Goal: Task Accomplishment & Management: Complete application form

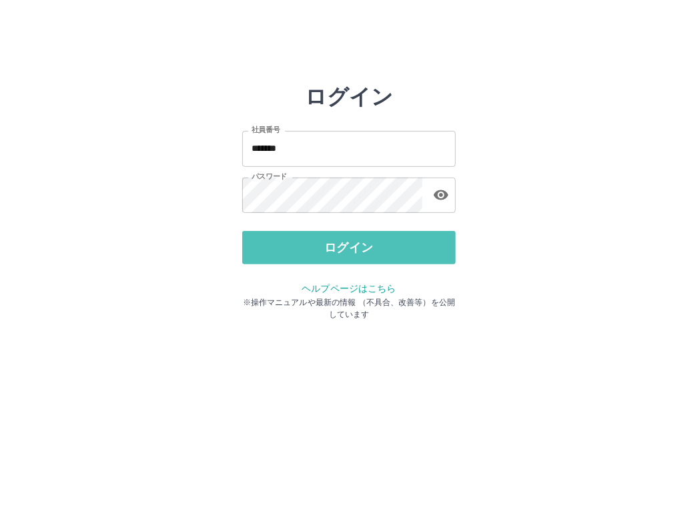
click at [358, 251] on button "ログイン" at bounding box center [348, 247] width 213 height 33
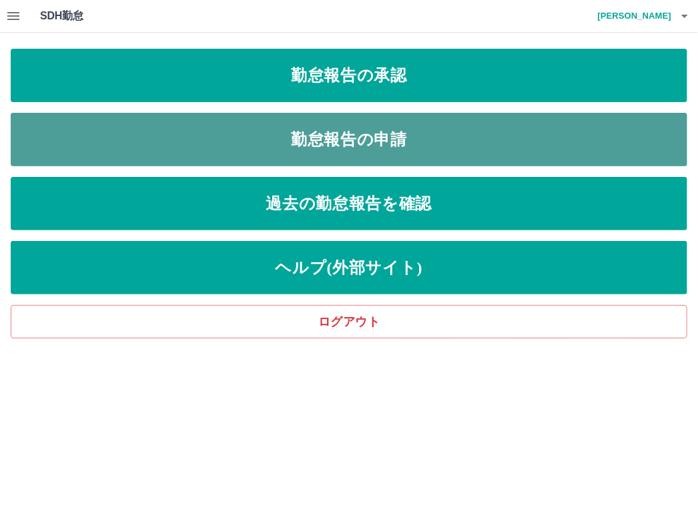
click at [309, 149] on link "勤怠報告の申請" at bounding box center [349, 139] width 676 height 53
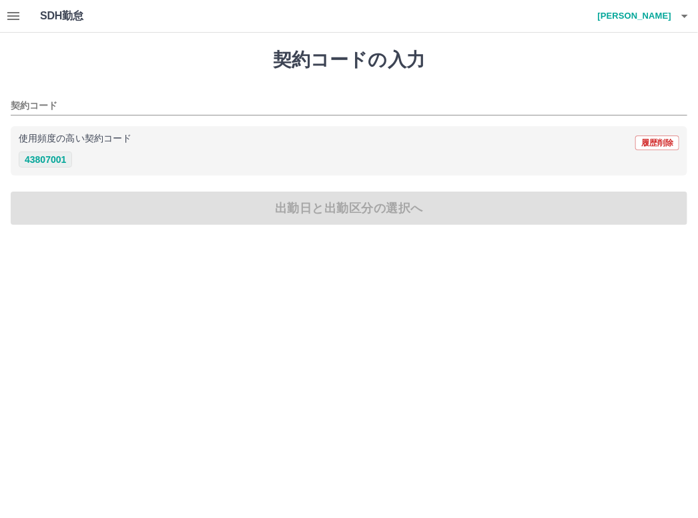
click at [37, 157] on button "43807001" at bounding box center [45, 159] width 53 height 16
type input "********"
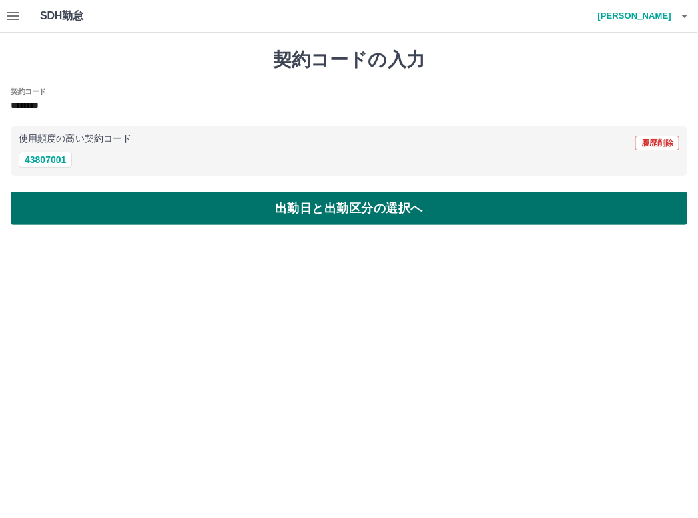
click at [237, 207] on button "出勤日と出勤区分の選択へ" at bounding box center [349, 207] width 676 height 33
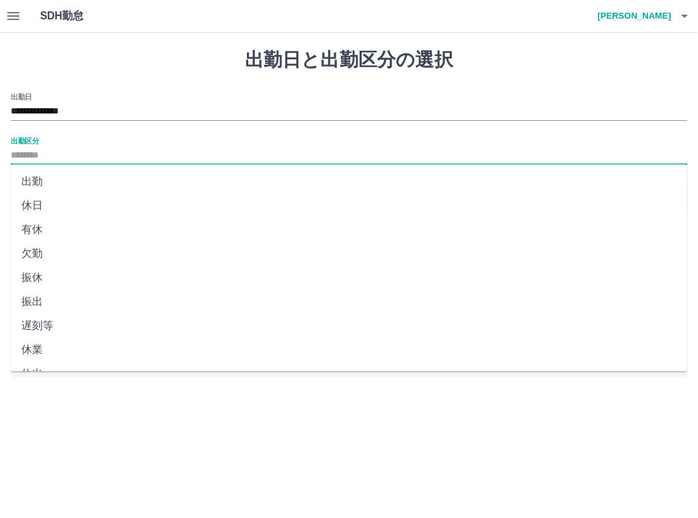
click at [113, 157] on input "出勤区分" at bounding box center [349, 155] width 676 height 17
click at [41, 183] on li "出勤" at bounding box center [349, 181] width 676 height 24
type input "**"
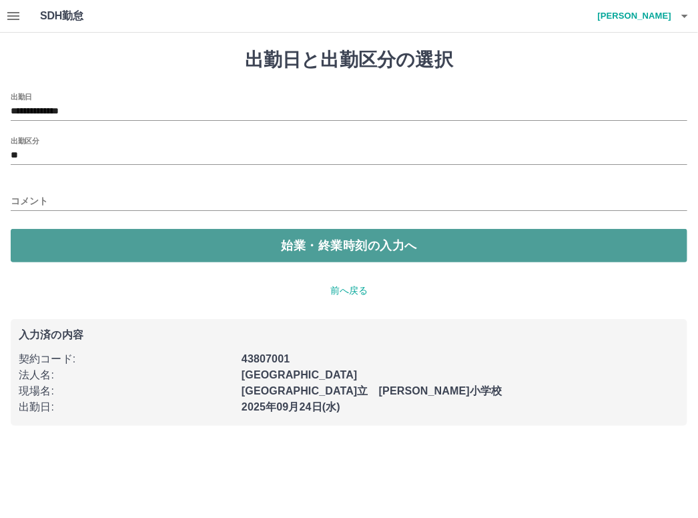
click at [86, 240] on button "始業・終業時刻の入力へ" at bounding box center [349, 245] width 676 height 33
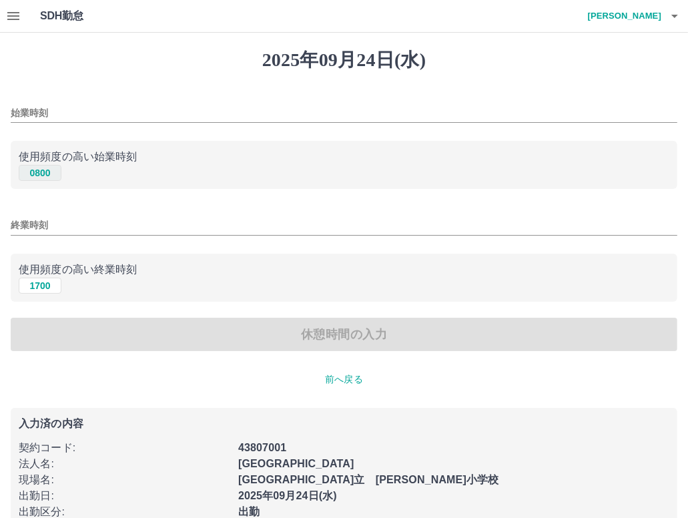
click at [47, 174] on button "0800" at bounding box center [40, 173] width 43 height 16
type input "****"
click at [43, 281] on button "1700" at bounding box center [40, 285] width 43 height 16
type input "****"
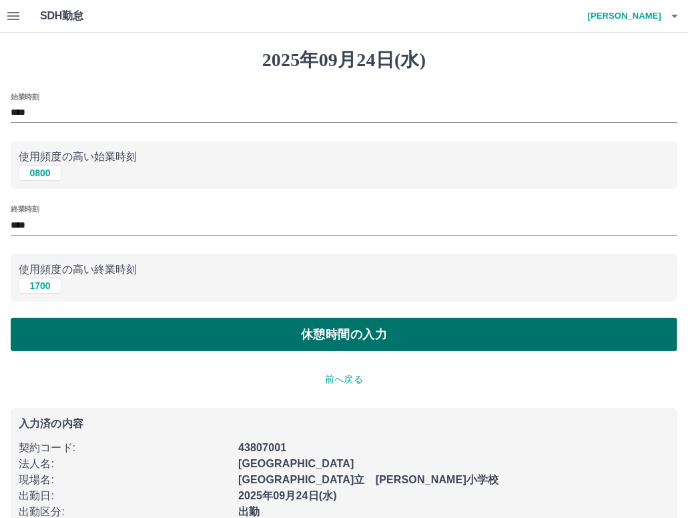
click at [163, 343] on button "休憩時間の入力" at bounding box center [344, 334] width 666 height 33
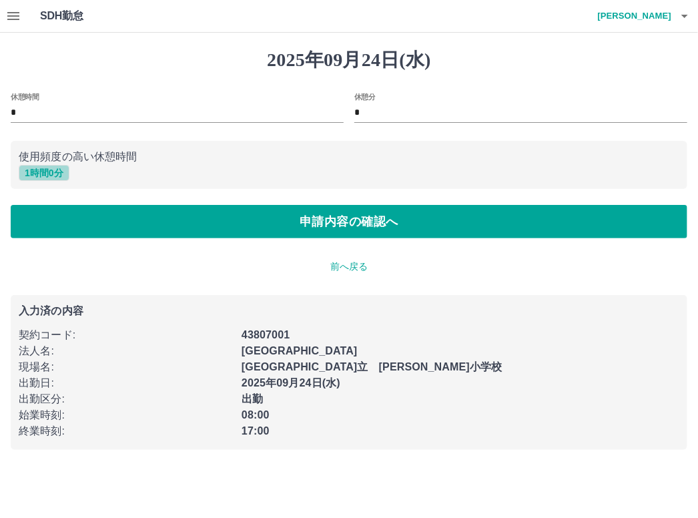
click at [53, 173] on button "1 時間 0 分" at bounding box center [44, 173] width 51 height 16
type input "*"
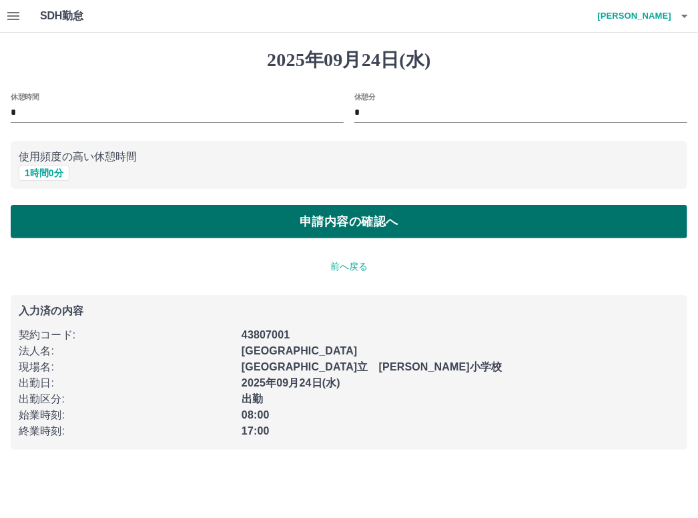
click at [113, 225] on button "申請内容の確認へ" at bounding box center [349, 221] width 676 height 33
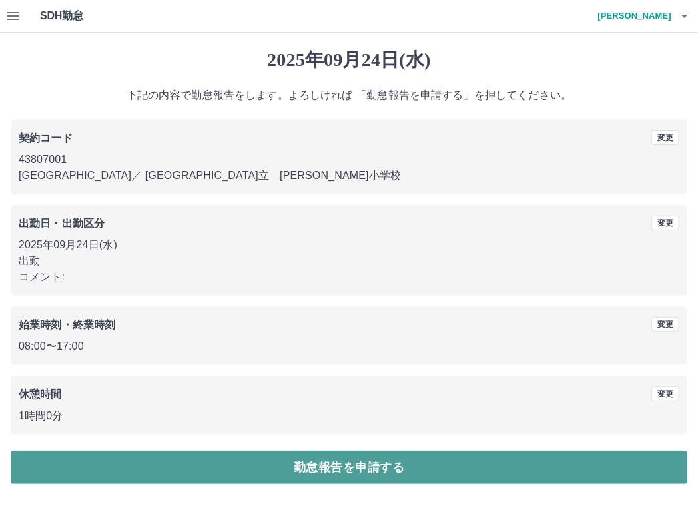
click at [223, 464] on button "勤怠報告を申請する" at bounding box center [349, 466] width 676 height 33
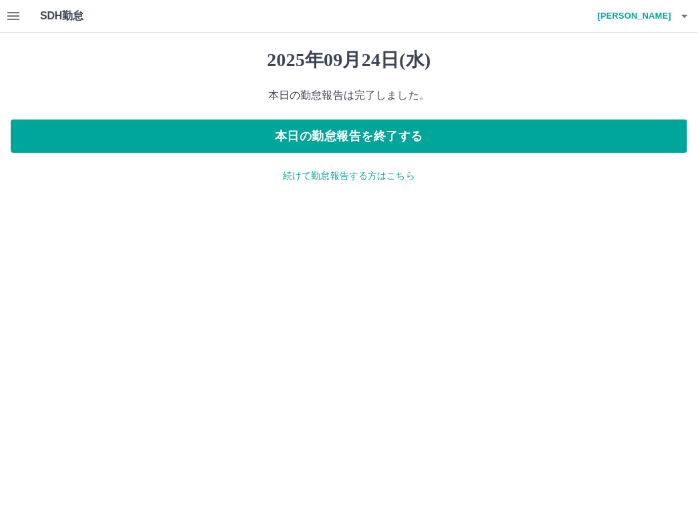
click at [9, 15] on icon "button" at bounding box center [13, 16] width 12 height 8
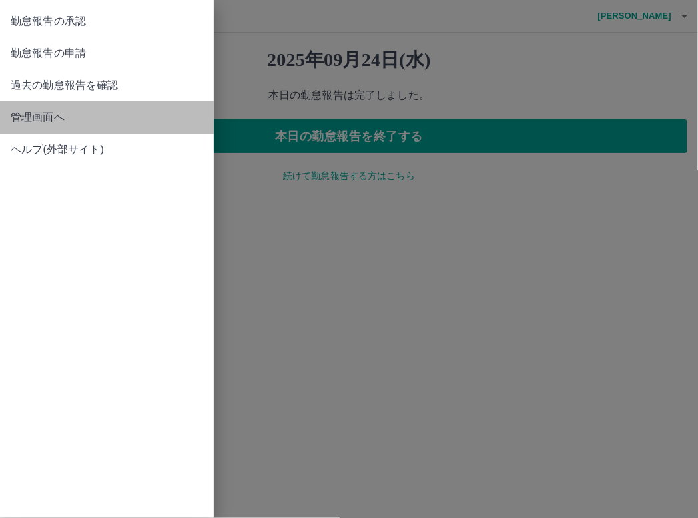
click at [35, 119] on span "管理画面へ" at bounding box center [107, 117] width 192 height 16
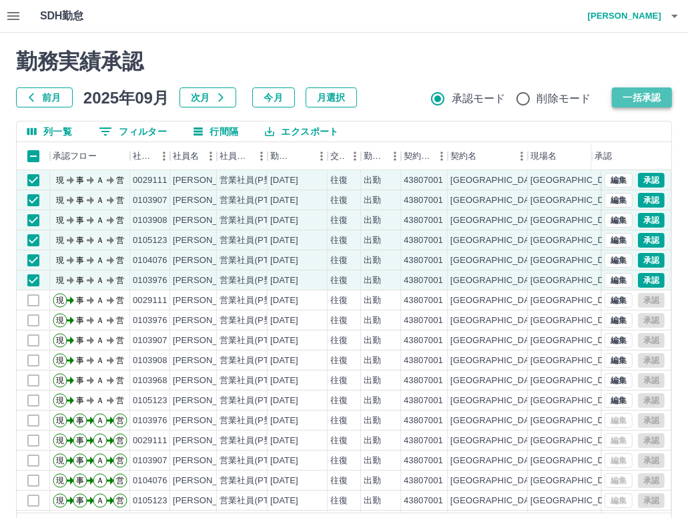
click at [642, 92] on button "一括承認" at bounding box center [642, 97] width 60 height 20
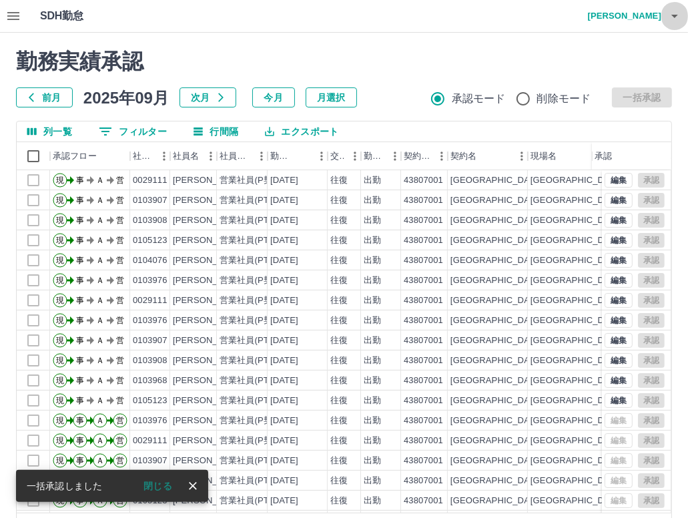
click at [672, 13] on icon "button" at bounding box center [674, 16] width 16 height 16
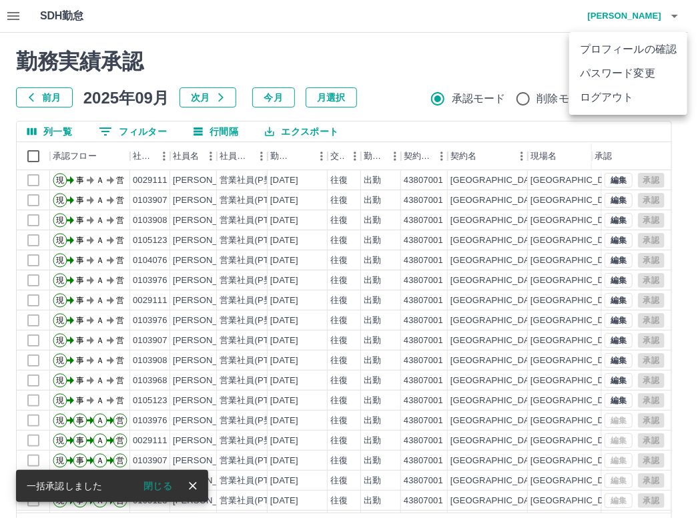
click at [638, 95] on li "ログアウト" at bounding box center [628, 97] width 118 height 24
